Goal: Transaction & Acquisition: Purchase product/service

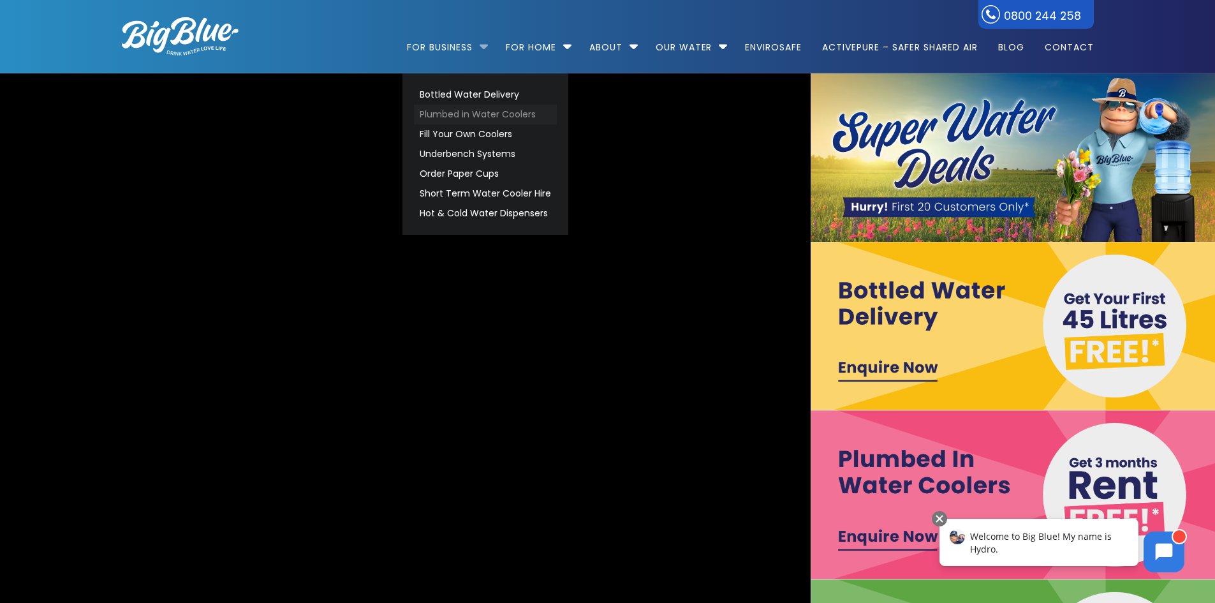
click at [515, 114] on link "Plumbed in Water Coolers" at bounding box center [485, 115] width 143 height 20
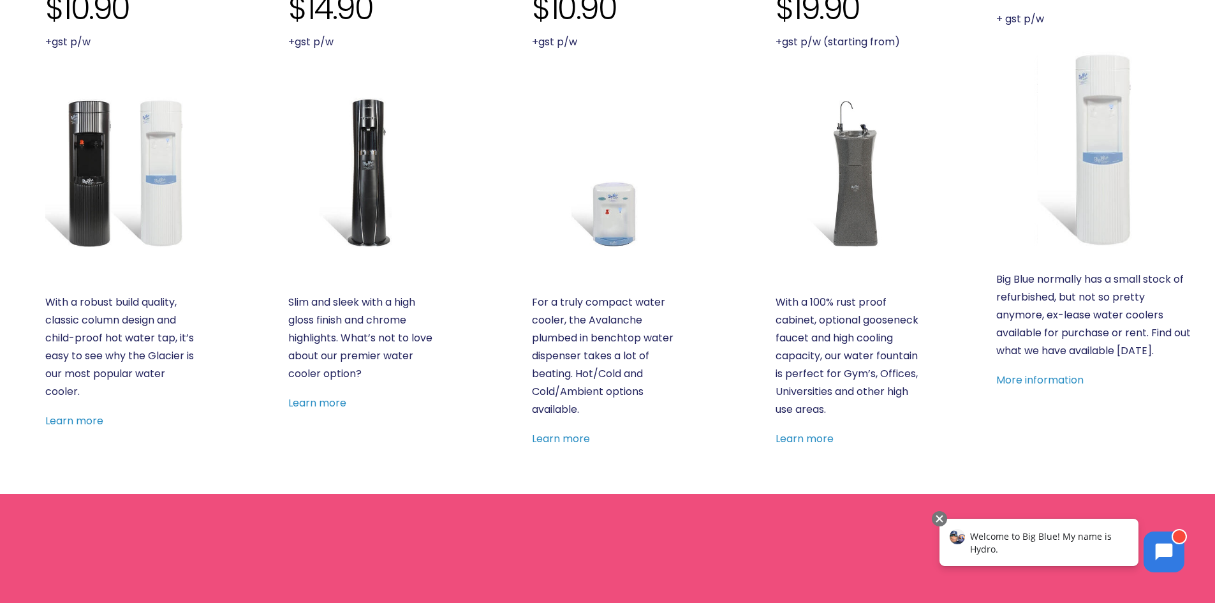
scroll to position [574, 0]
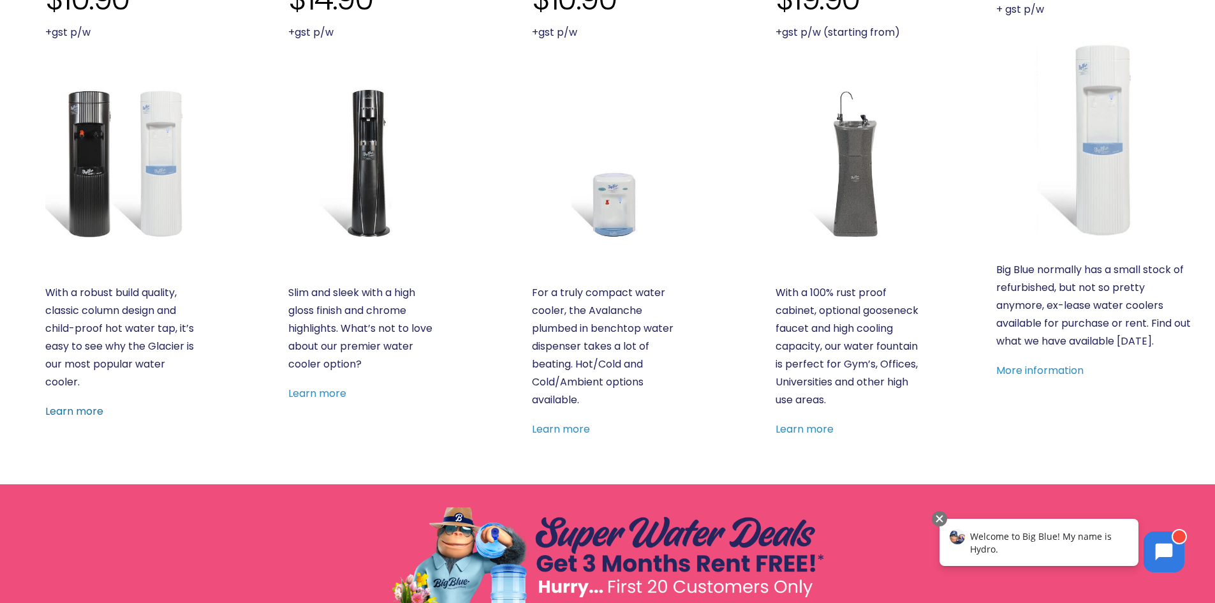
click at [76, 411] on link "Learn more" at bounding box center [74, 411] width 58 height 15
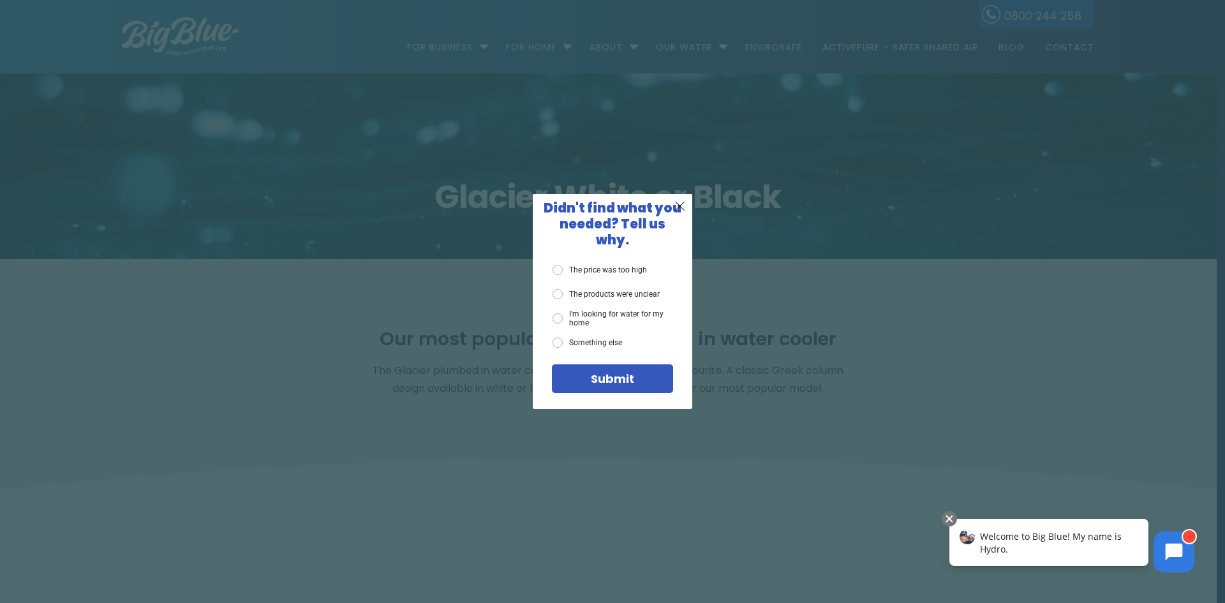
click at [892, 233] on div "X Didn't find what you needed? Tell us why. The price was too high The products…" at bounding box center [612, 301] width 1225 height 603
click at [683, 212] on span "X" at bounding box center [679, 206] width 11 height 16
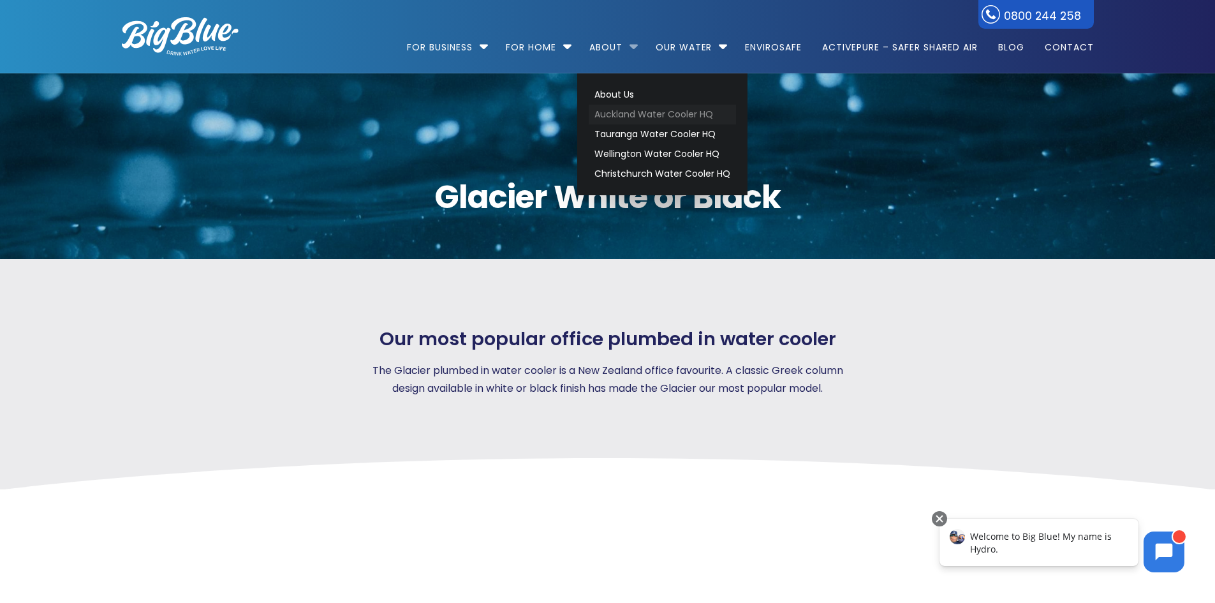
click at [644, 115] on link "Auckland Water Cooler HQ" at bounding box center [662, 115] width 147 height 20
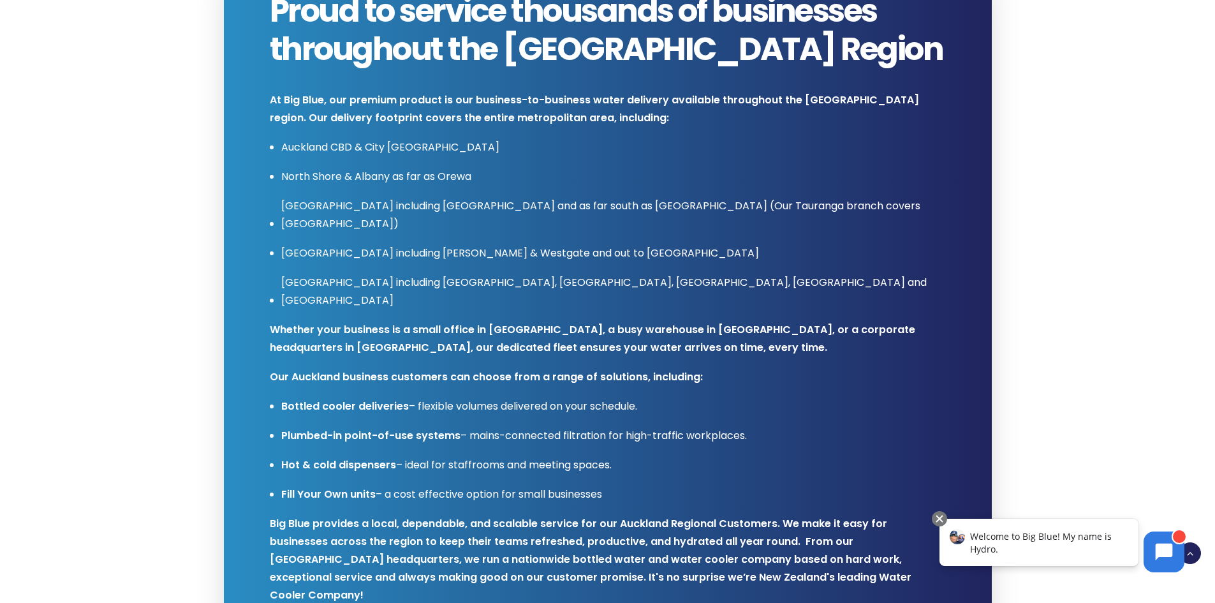
scroll to position [255, 0]
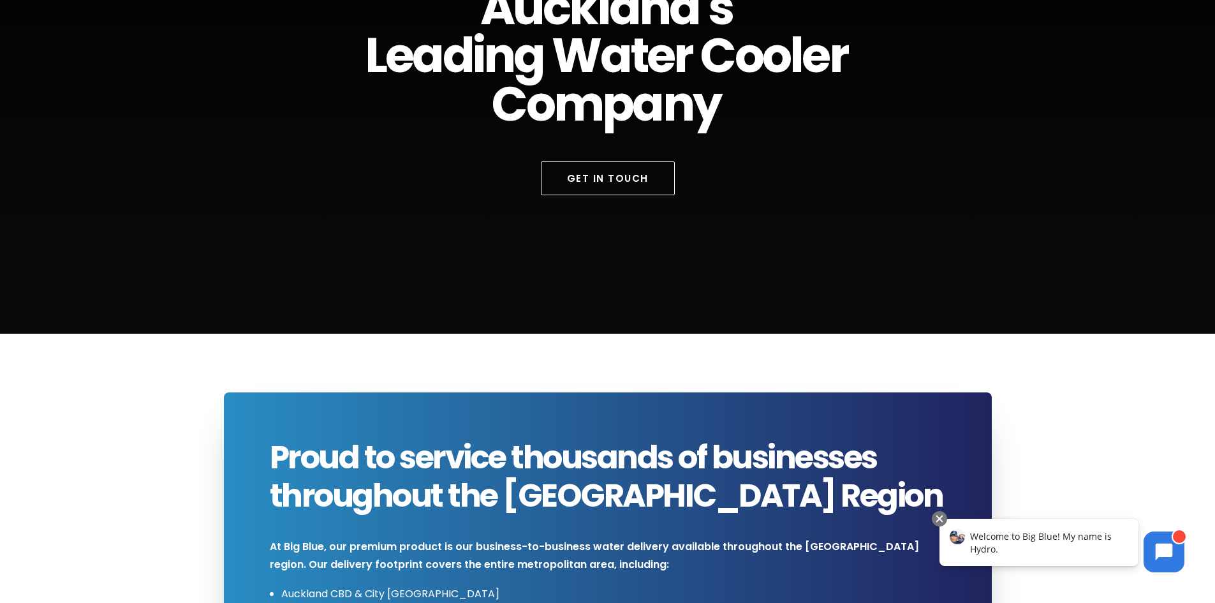
click at [1085, 546] on div "Welcome to Big Blue! My name is Hydro." at bounding box center [1039, 542] width 199 height 47
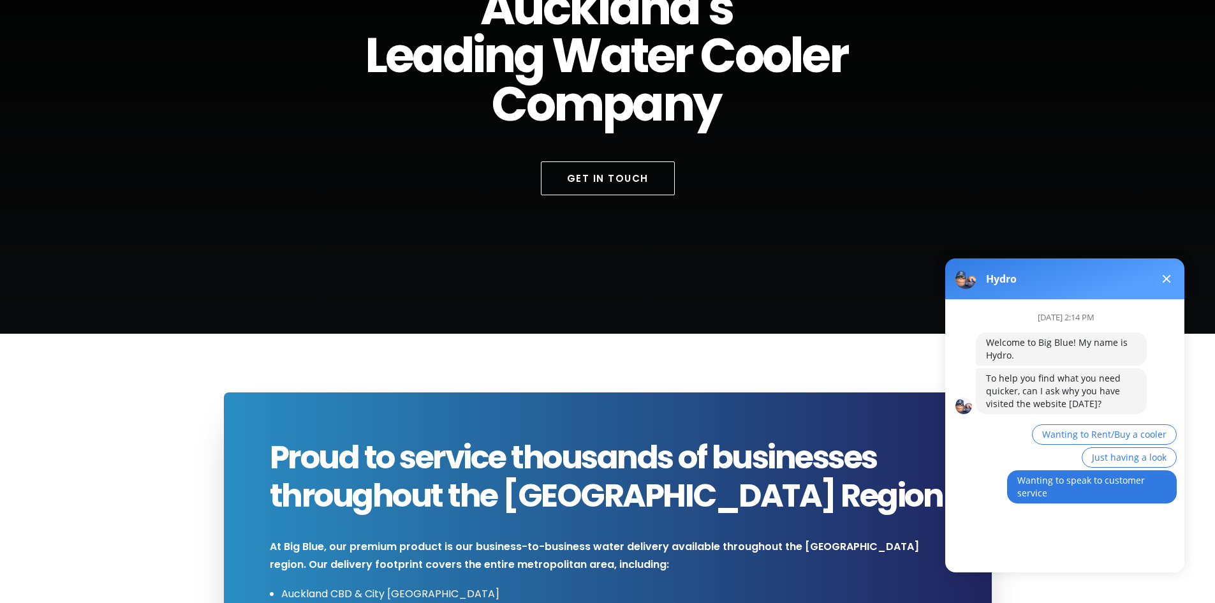
click at [1082, 485] on span "Wanting to speak to customer service" at bounding box center [1081, 486] width 128 height 25
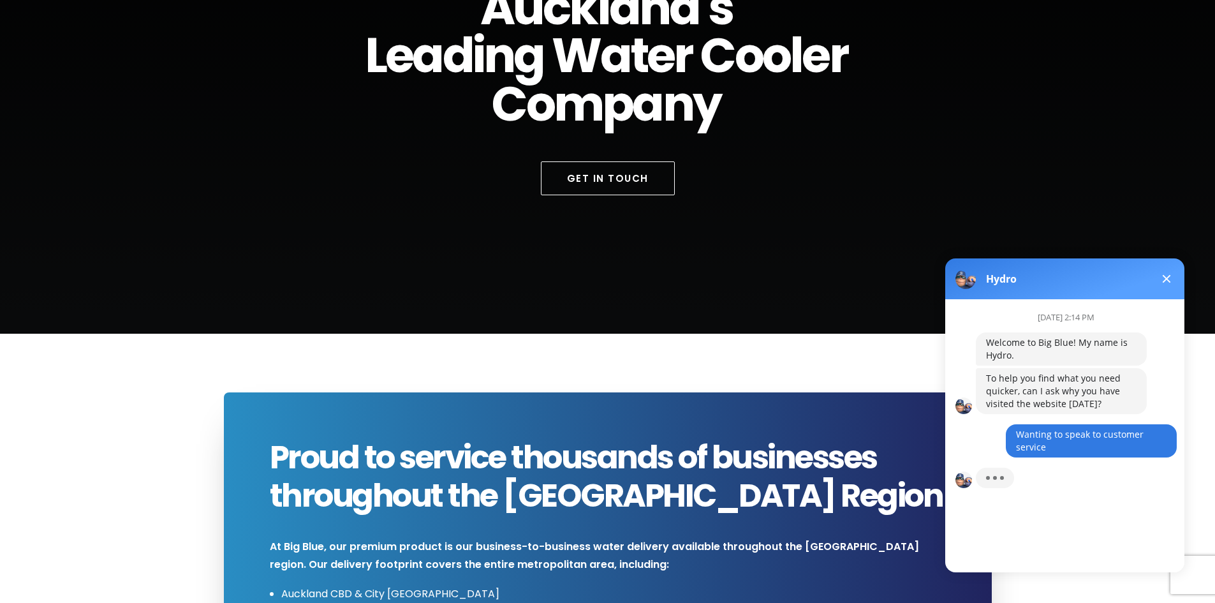
scroll to position [9, 0]
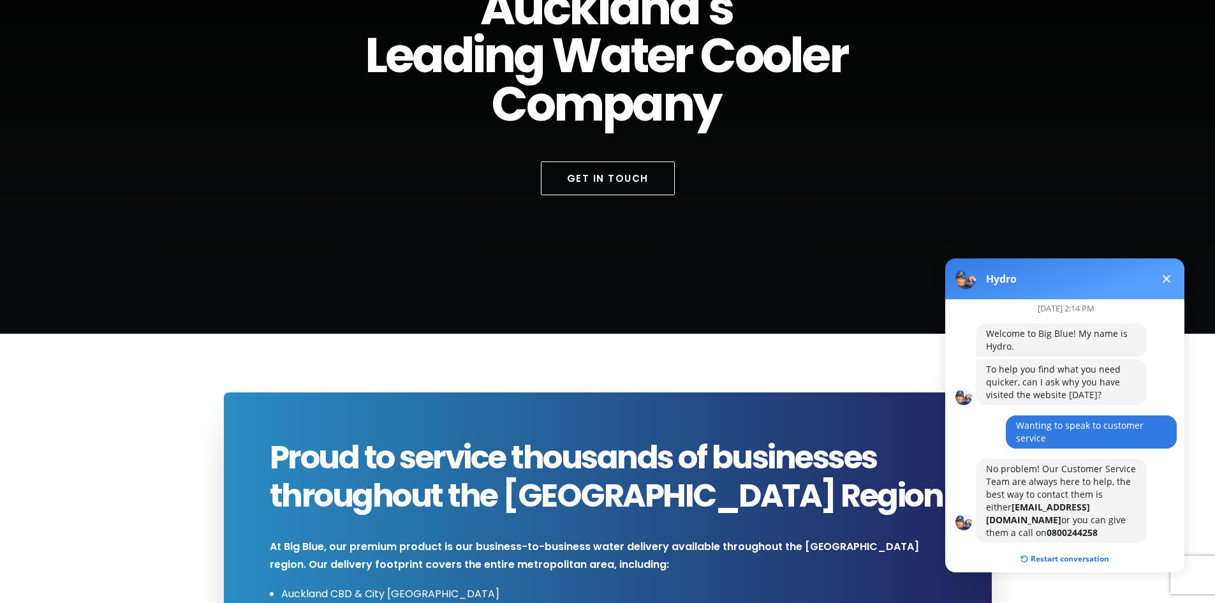
click at [1165, 275] on button at bounding box center [1166, 278] width 15 height 15
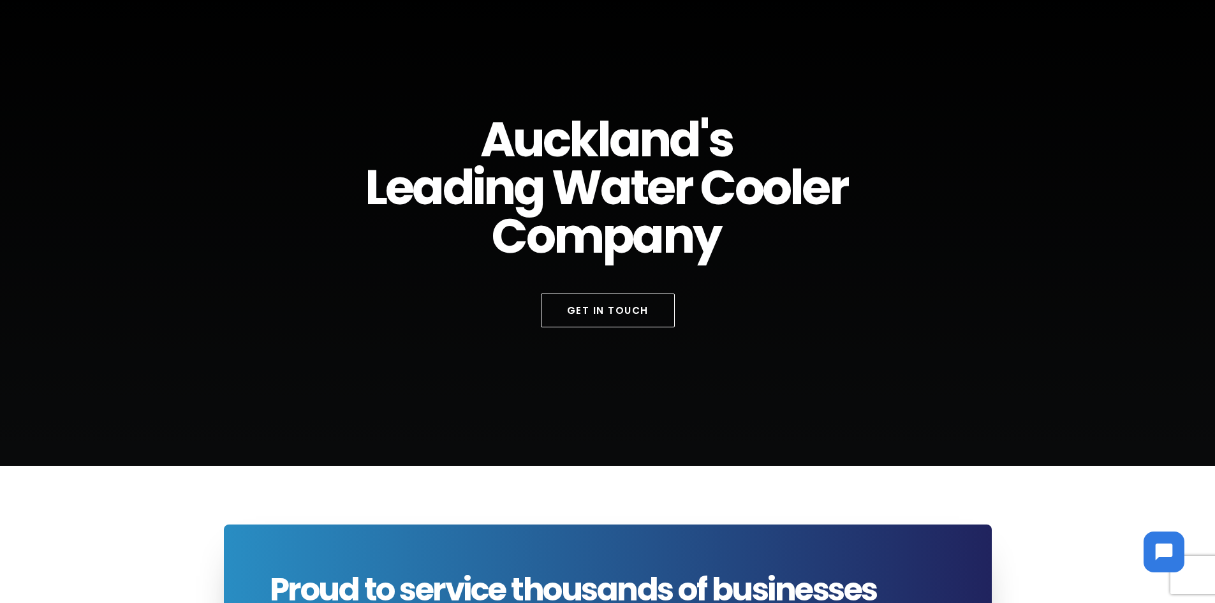
scroll to position [0, 0]
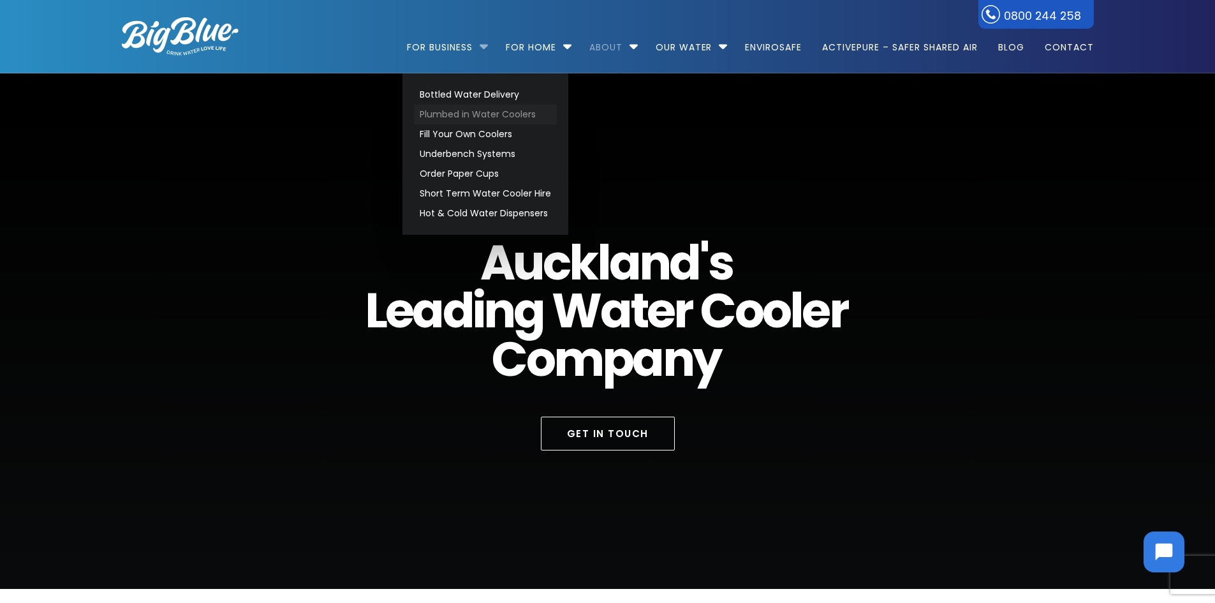
click at [497, 116] on link "Plumbed in Water Coolers" at bounding box center [485, 115] width 143 height 20
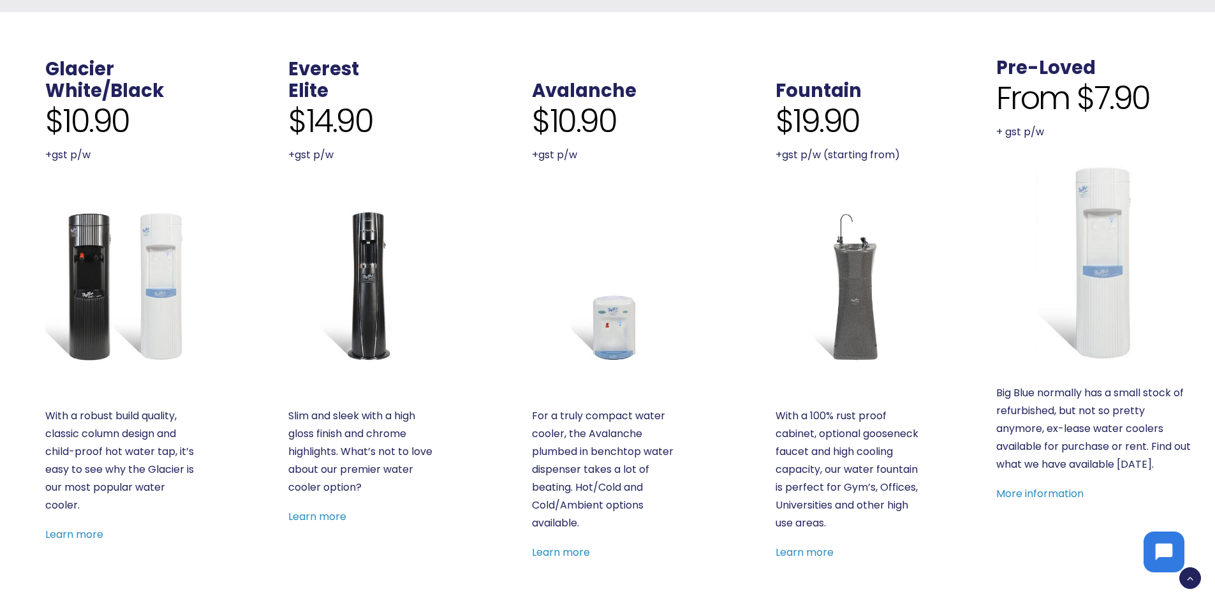
scroll to position [447, 0]
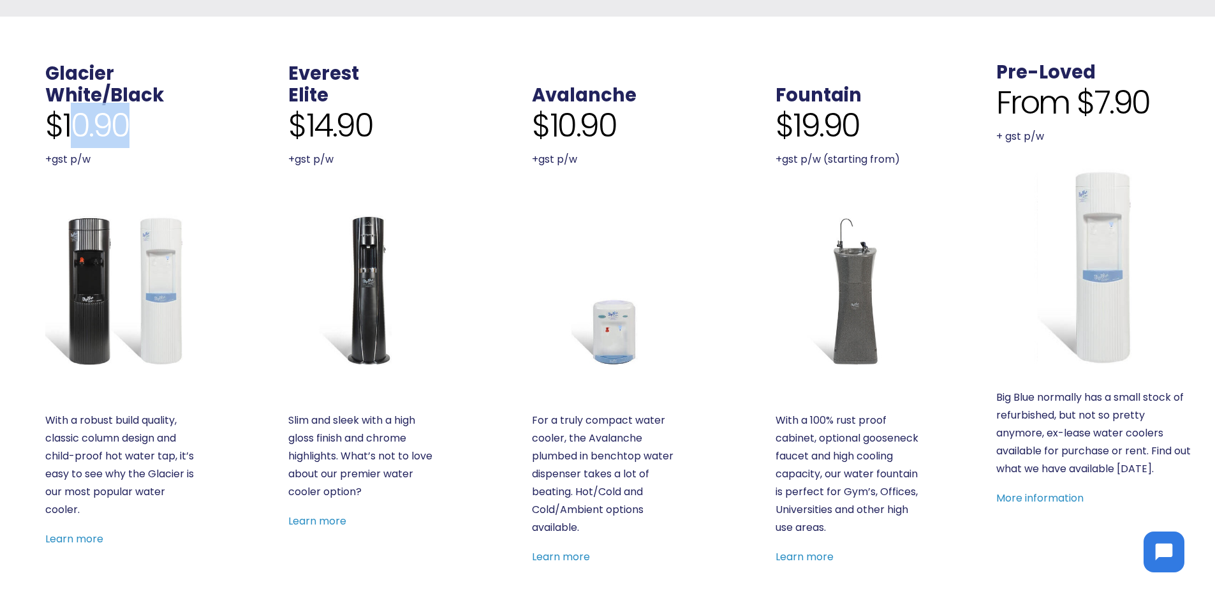
drag, startPoint x: 127, startPoint y: 126, endPoint x: 66, endPoint y: 131, distance: 60.8
click at [66, 131] on span "$10.90" at bounding box center [87, 126] width 84 height 38
click at [225, 184] on div "Glacier White/Black $10.90 +gst p/w With a robust build quality, classic column…" at bounding box center [120, 314] width 243 height 595
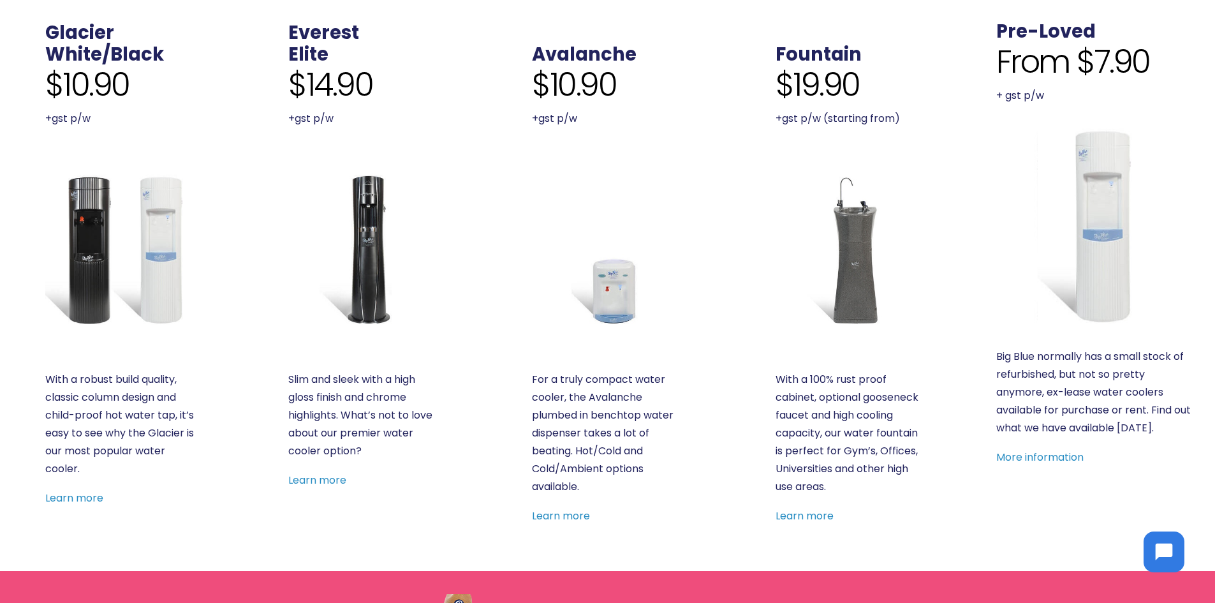
scroll to position [510, 0]
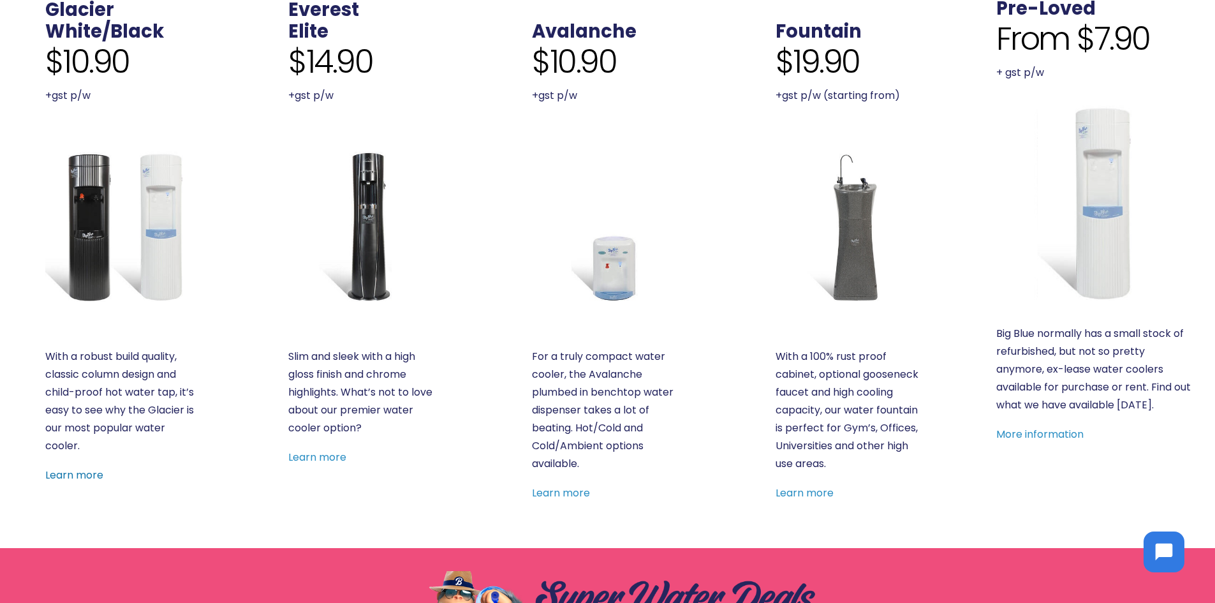
click at [97, 475] on link "Learn more" at bounding box center [74, 475] width 58 height 15
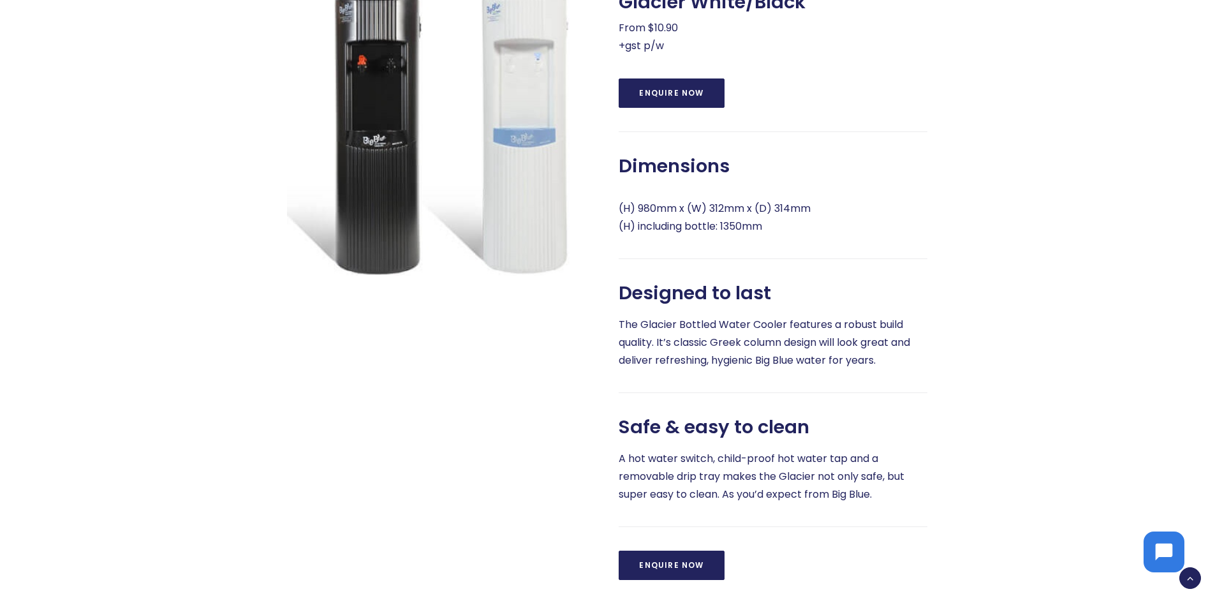
scroll to position [638, 0]
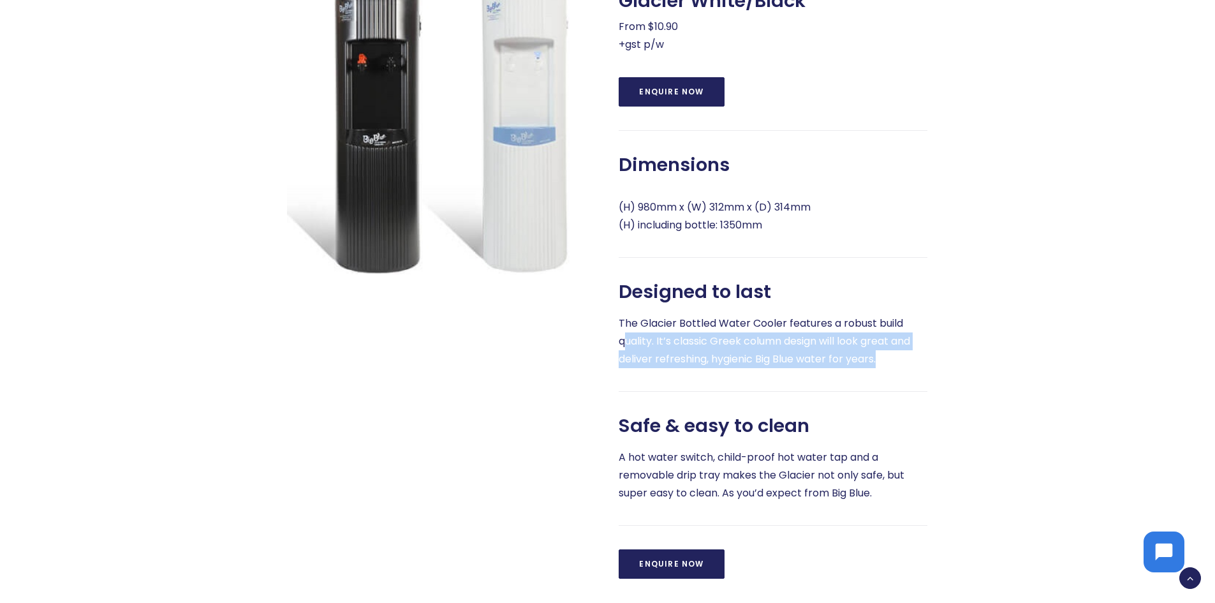
drag, startPoint x: 880, startPoint y: 378, endPoint x: 634, endPoint y: 353, distance: 247.4
click at [624, 357] on p "The Glacier Bottled Water Cooler features a robust build quality. It’s classic …" at bounding box center [773, 341] width 309 height 54
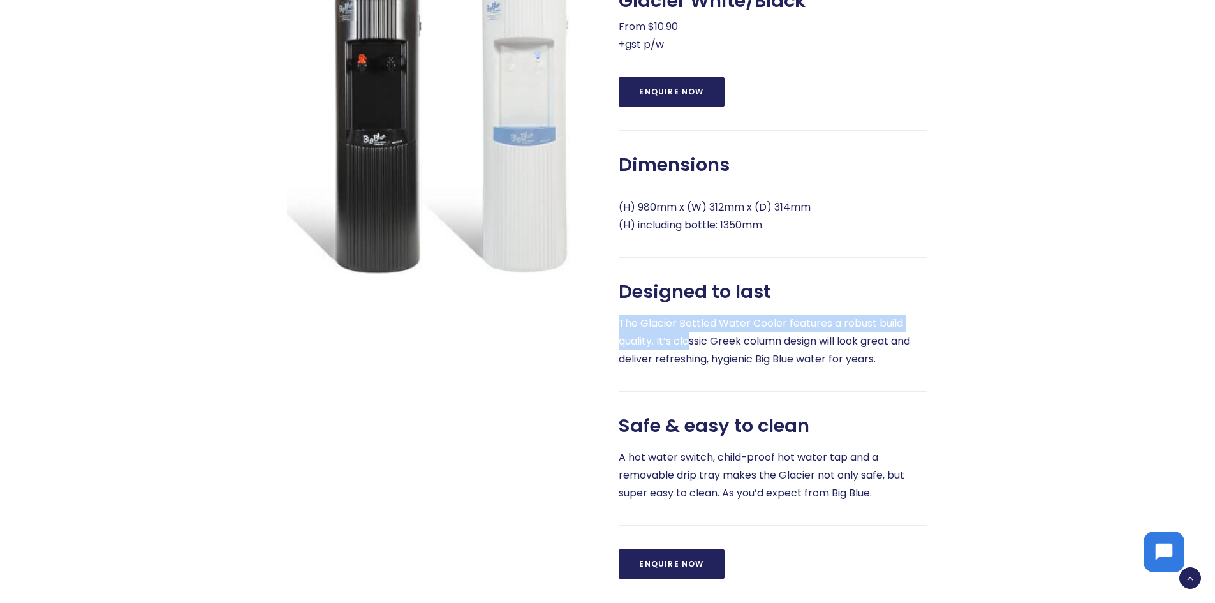
drag, startPoint x: 619, startPoint y: 341, endPoint x: 688, endPoint y: 366, distance: 73.3
click at [688, 366] on p "The Glacier Bottled Water Cooler features a robust build quality. It’s classic …" at bounding box center [773, 341] width 309 height 54
click at [770, 368] on p "The Glacier Bottled Water Cooler features a robust build quality. It’s classic …" at bounding box center [773, 341] width 309 height 54
click at [889, 392] on div "Glacier White/Black From $10.90 +gst p/w Enquire Now Dimensions (H) 980mm x (W)…" at bounding box center [773, 272] width 309 height 613
click at [889, 368] on p "The Glacier Bottled Water Cooler features a robust build quality. It’s classic …" at bounding box center [773, 341] width 309 height 54
